Goal: Find specific page/section: Find specific page/section

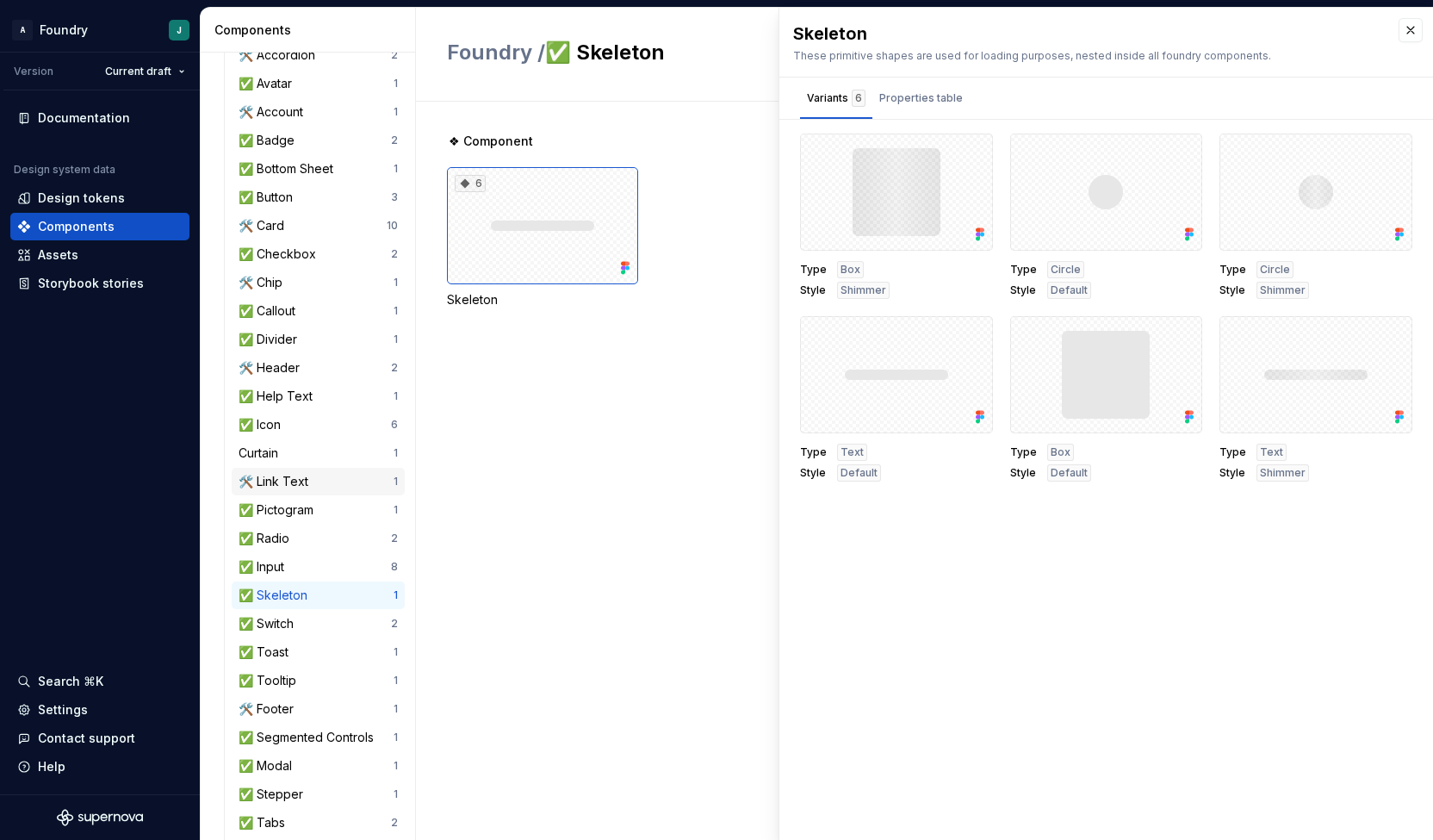
scroll to position [206, 0]
click at [293, 554] on div "✅ Input 8" at bounding box center [318, 564] width 173 height 28
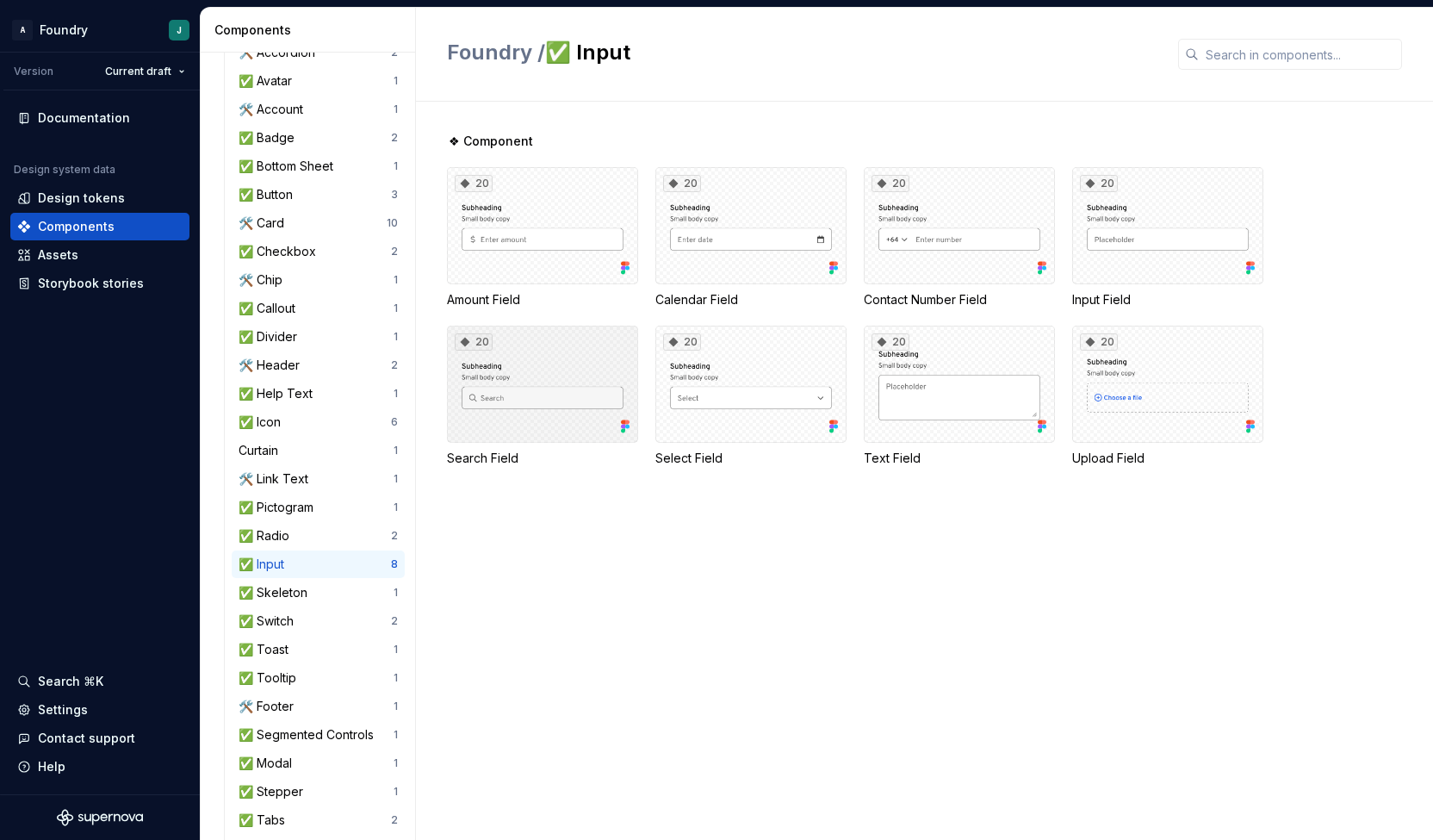
click at [552, 392] on div "20" at bounding box center [542, 383] width 191 height 117
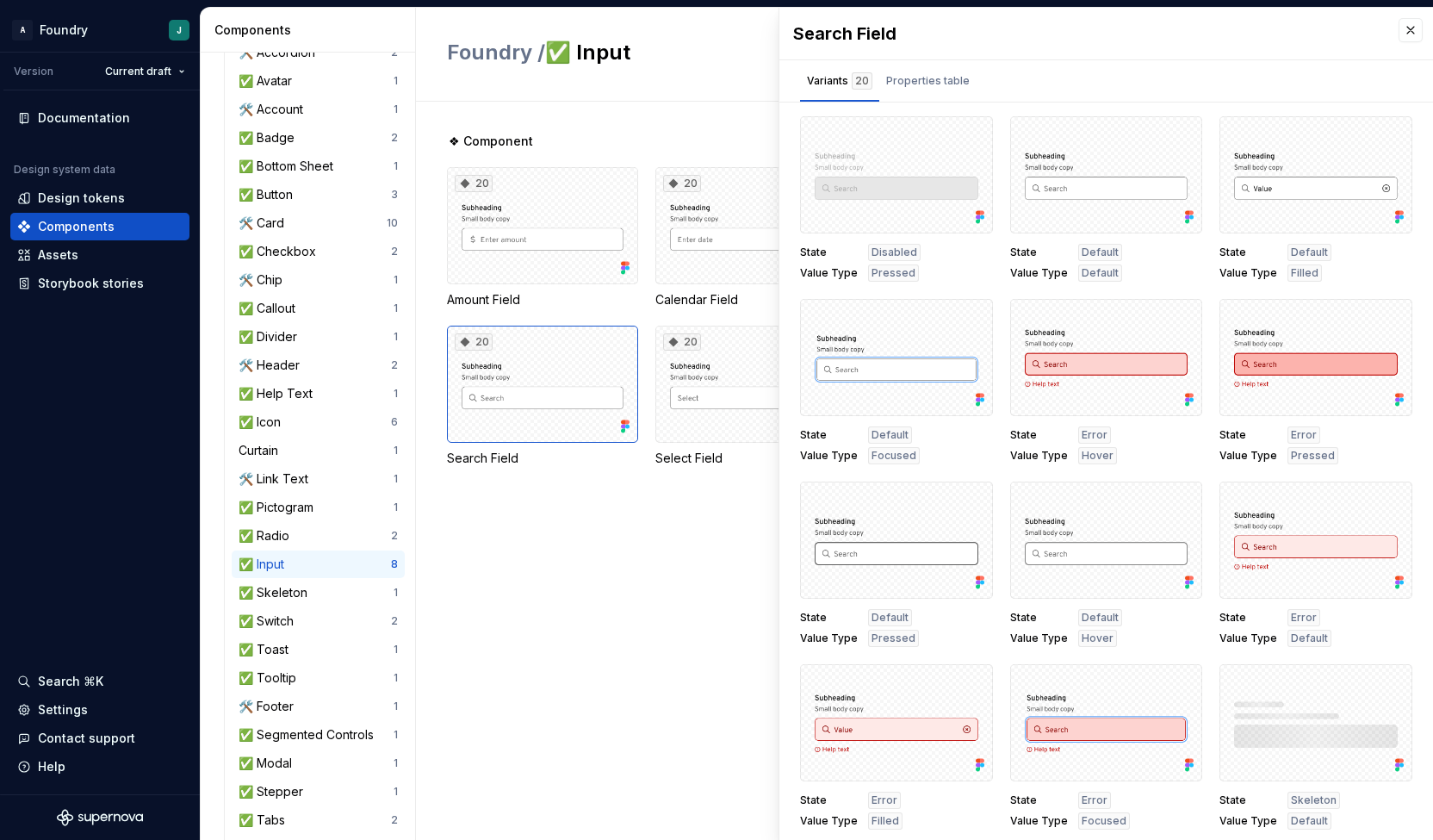
click at [768, 64] on h2 "Foundry / ✅ Input" at bounding box center [802, 52] width 711 height 28
click at [700, 368] on div "20" at bounding box center [751, 383] width 191 height 117
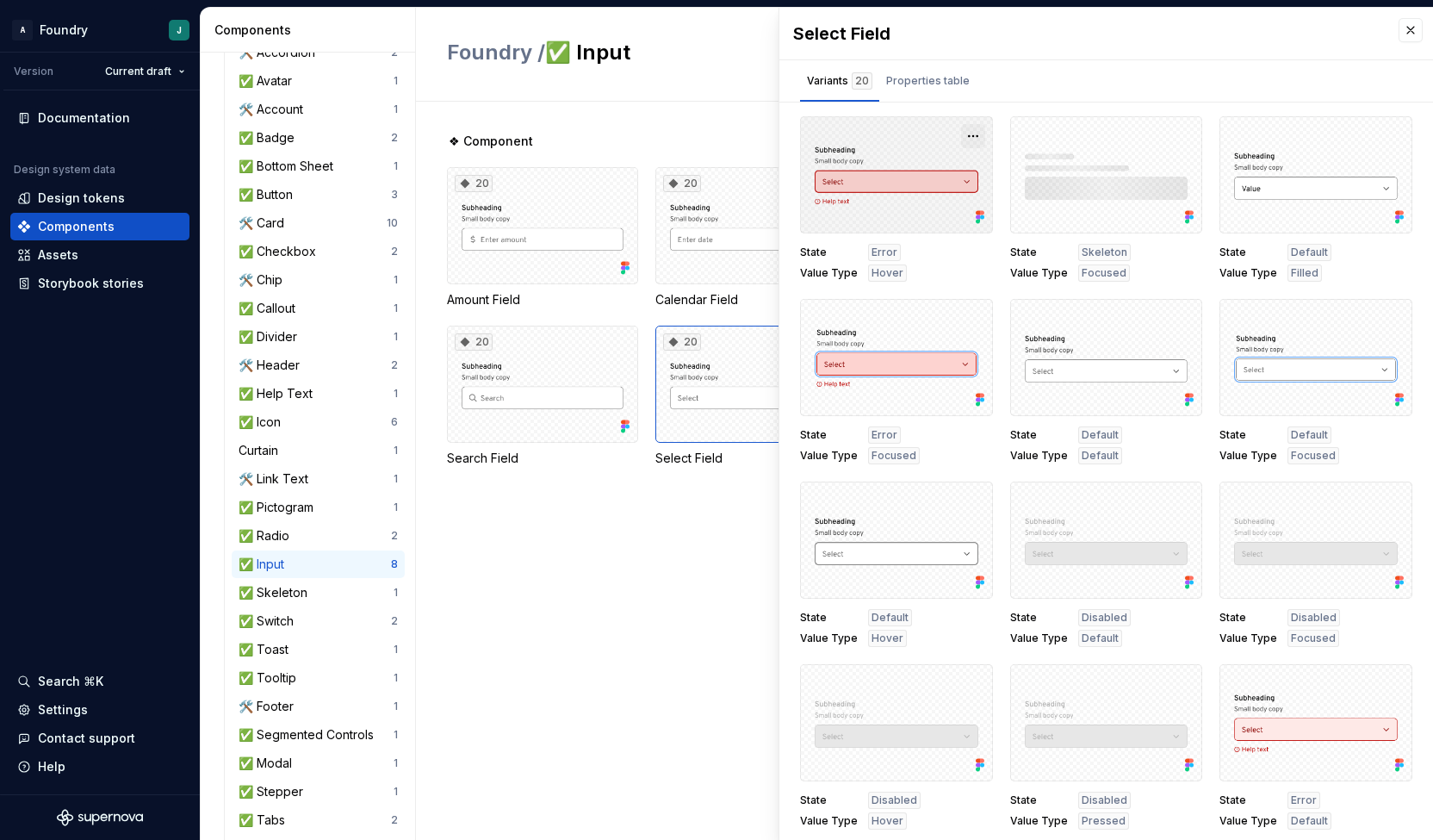
click at [966, 132] on button "button" at bounding box center [973, 136] width 24 height 24
click at [911, 171] on div "Open in [GEOGRAPHIC_DATA]" at bounding box center [909, 186] width 112 height 51
click at [1399, 32] on button "button" at bounding box center [1411, 30] width 24 height 24
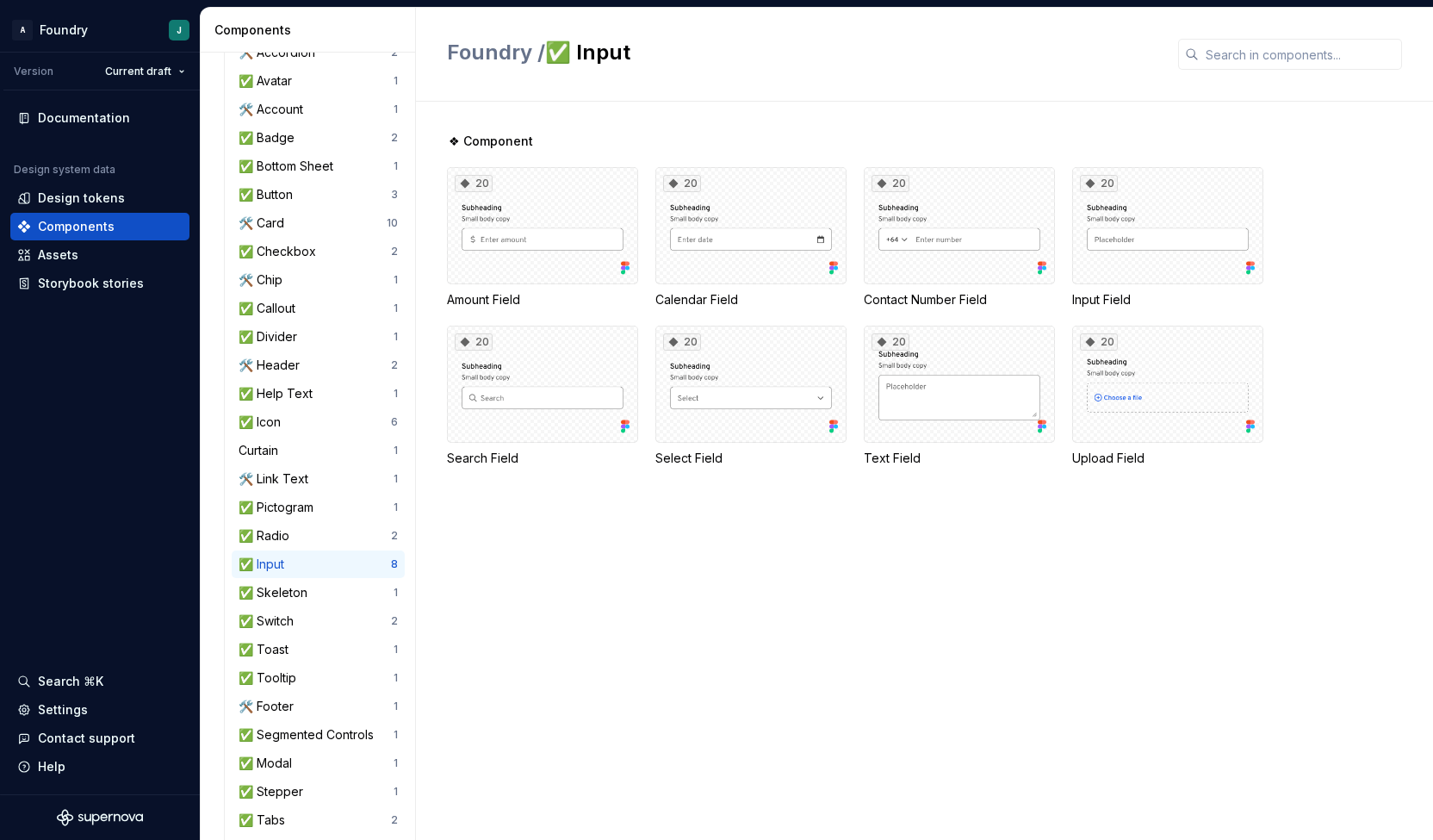
click at [542, 628] on div "❖ Component 20 Amount Field 20 Calendar Field 20 Contact Number Field 20 Input …" at bounding box center [939, 471] width 986 height 738
